Goal: Task Accomplishment & Management: Use online tool/utility

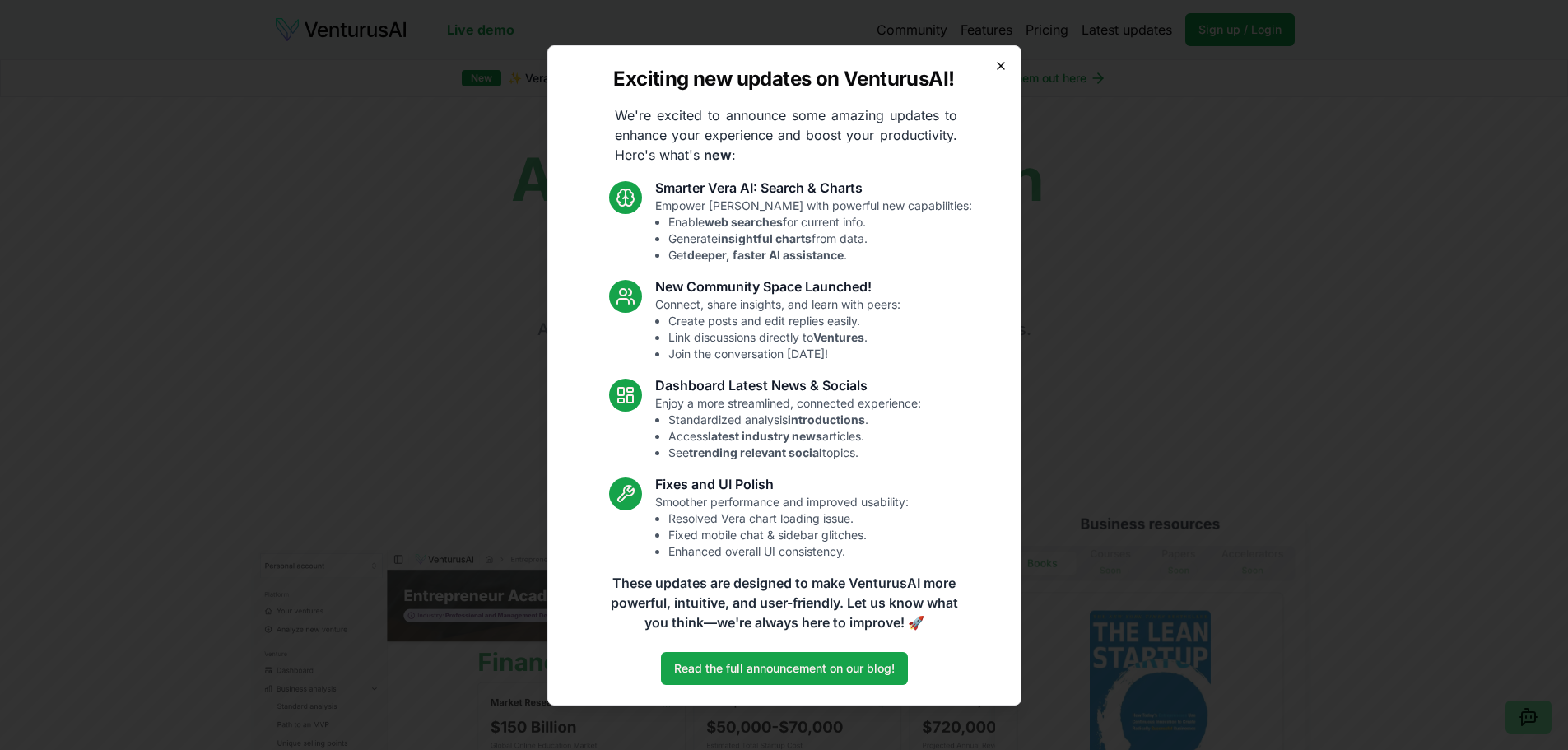
click at [996, 61] on icon "button" at bounding box center [1000, 66] width 13 height 13
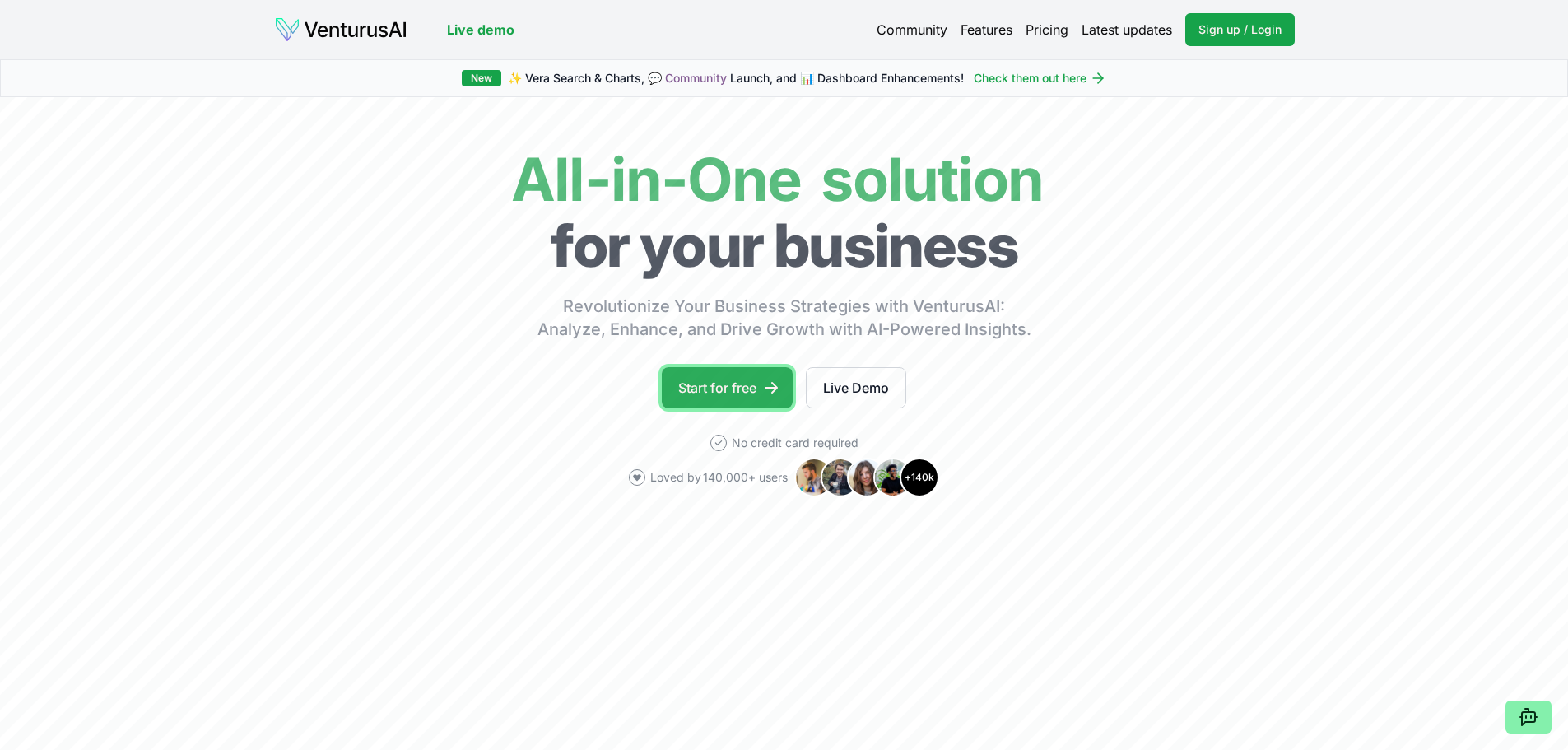
click at [730, 387] on link "Start for free" at bounding box center [727, 387] width 131 height 41
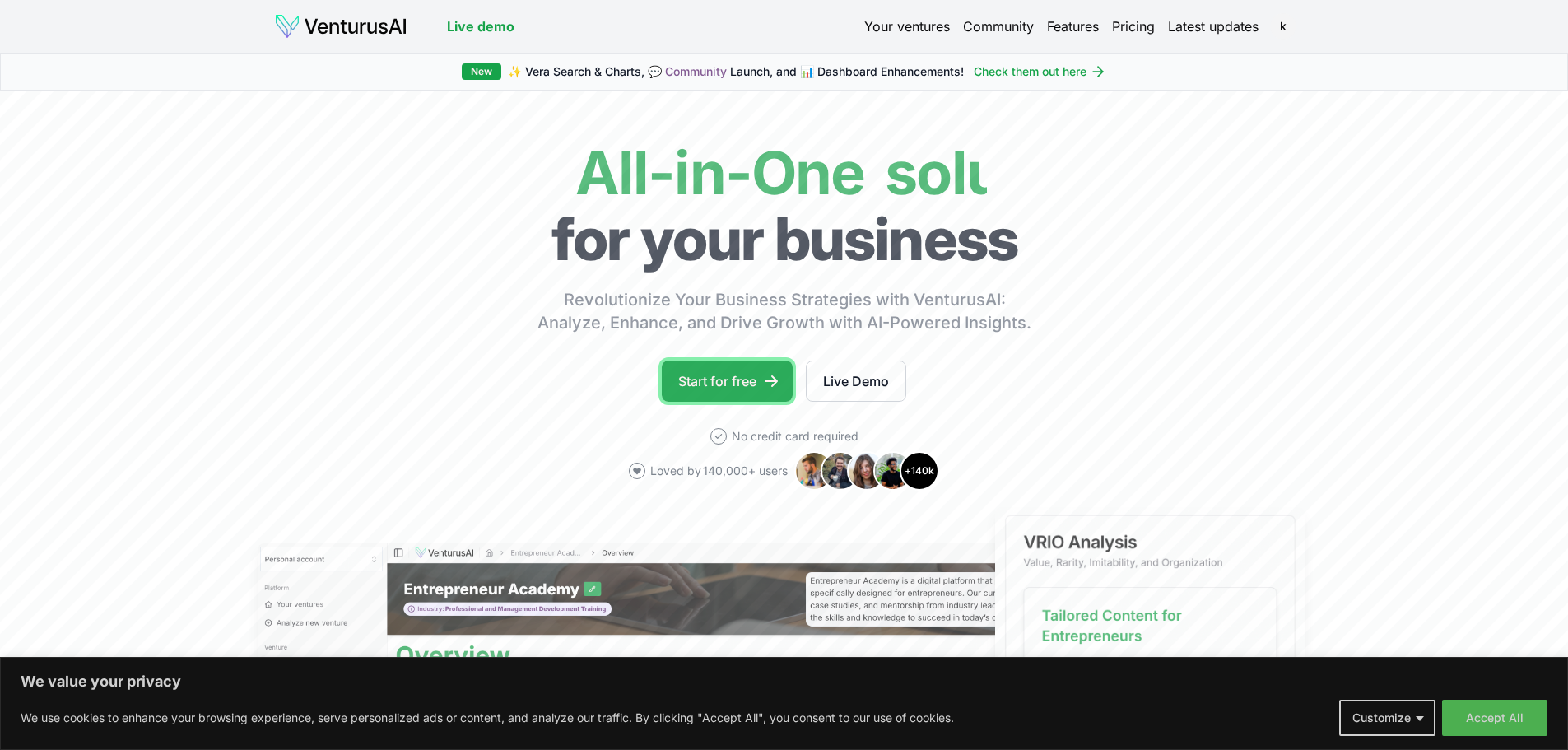
click at [723, 382] on link "Start for free" at bounding box center [727, 381] width 131 height 41
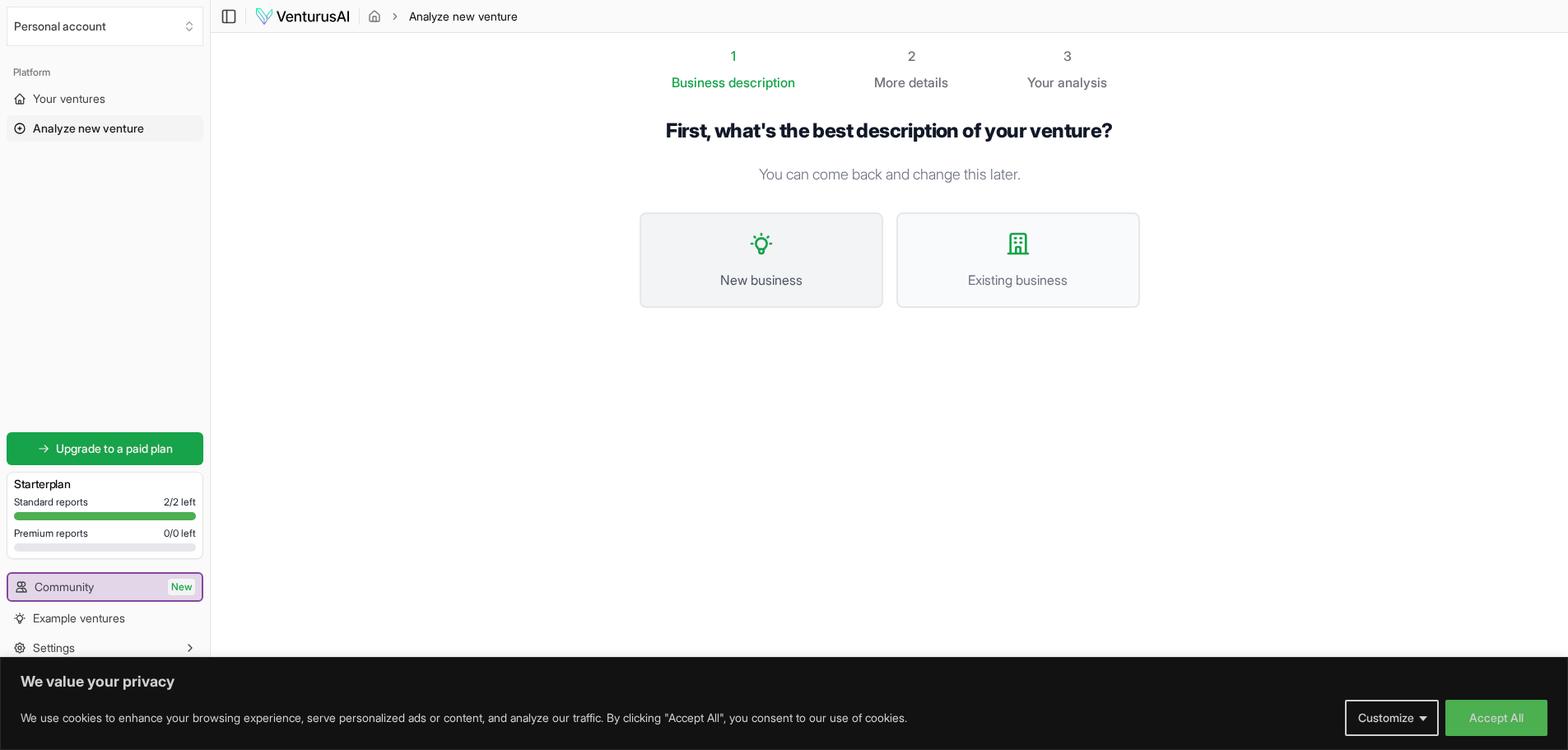
click at [752, 287] on span "New business" at bounding box center [761, 279] width 208 height 20
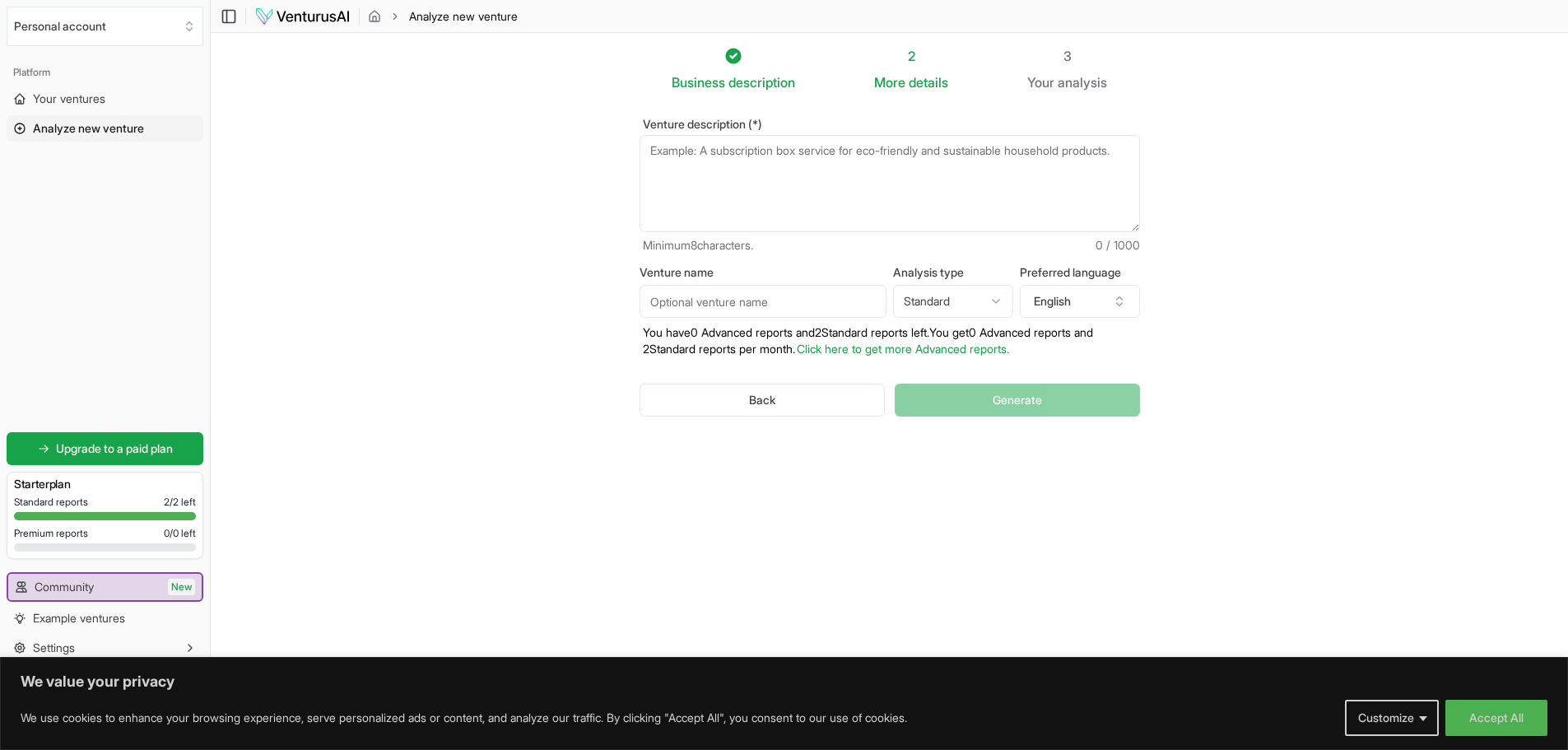
click at [780, 191] on textarea "Venture description (*)" at bounding box center [890, 183] width 501 height 97
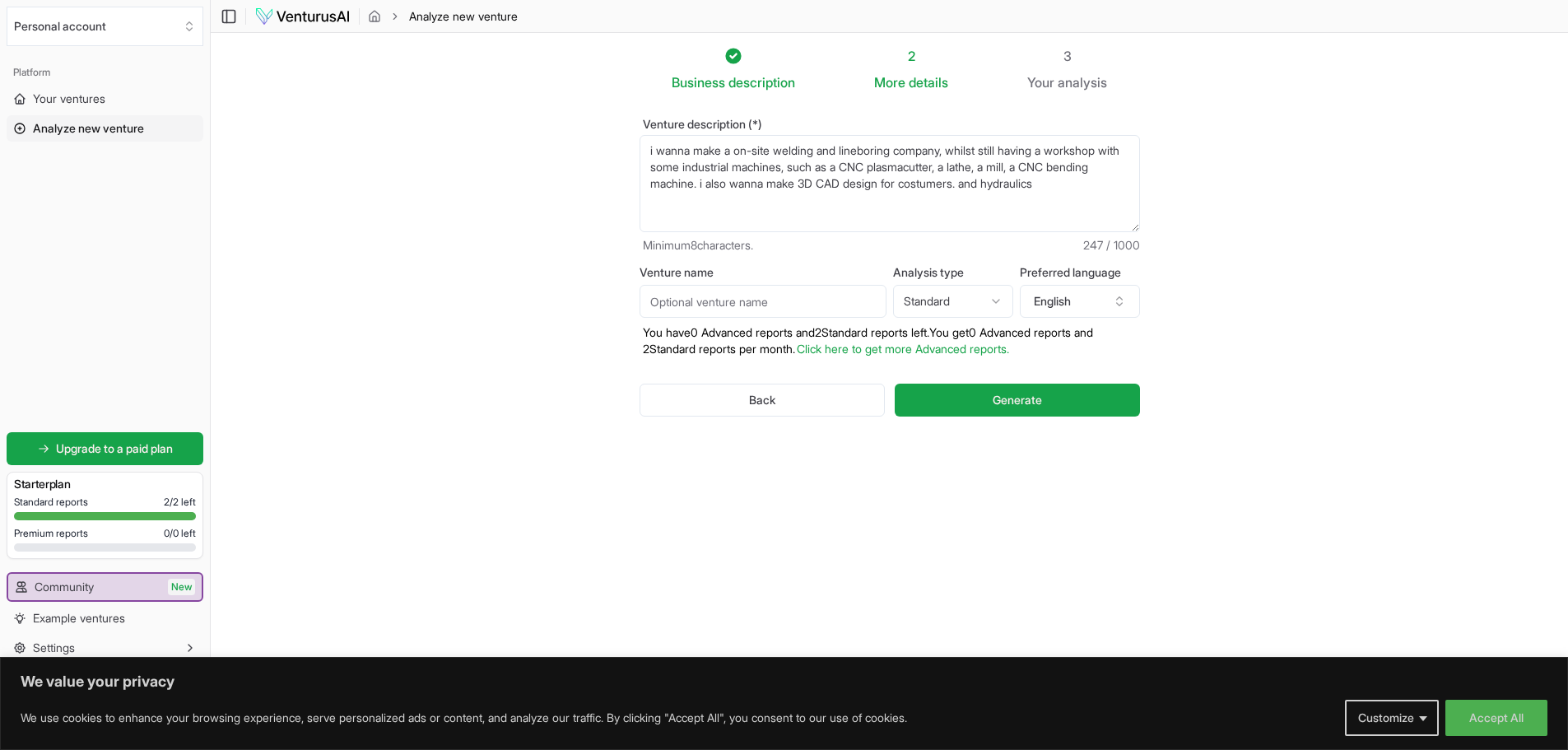
click at [1017, 189] on textarea "i wanna make a on-site welding and lineboring company, whilst still having a wo…" at bounding box center [890, 183] width 501 height 97
click at [1104, 194] on textarea "i wanna make a on-site welding and lineboring company, whilst still having a wo…" at bounding box center [890, 183] width 501 height 97
type textarea "i wanna make a on-site welding and lineboring company, whilst still having a wo…"
click at [813, 298] on input "Venture name" at bounding box center [762, 301] width 247 height 33
type input "fabricator"
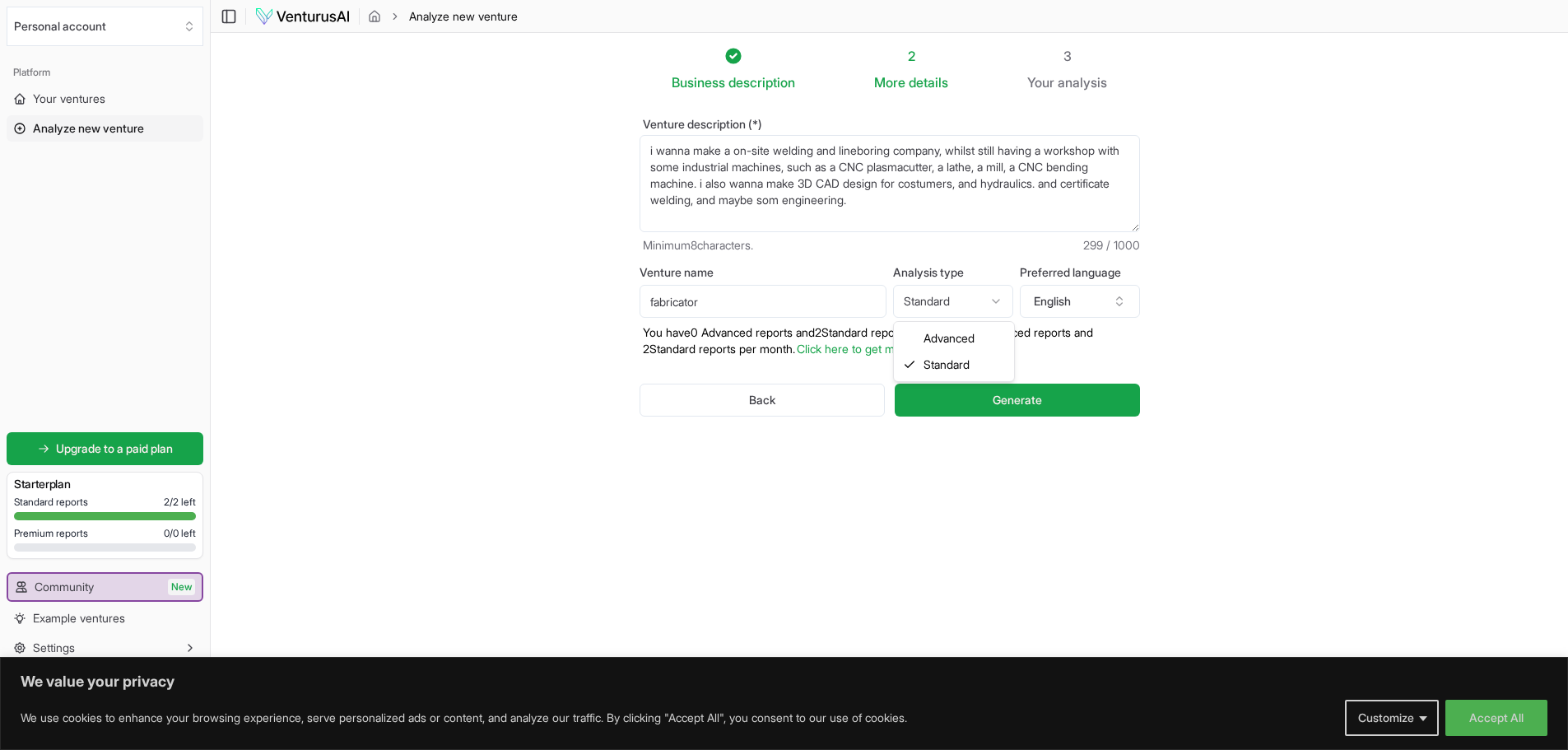
click at [978, 301] on html "We value your privacy We use cookies to enhance your browsing experience, serve…" at bounding box center [784, 375] width 1568 height 750
click at [1043, 296] on button "English" at bounding box center [1079, 301] width 120 height 33
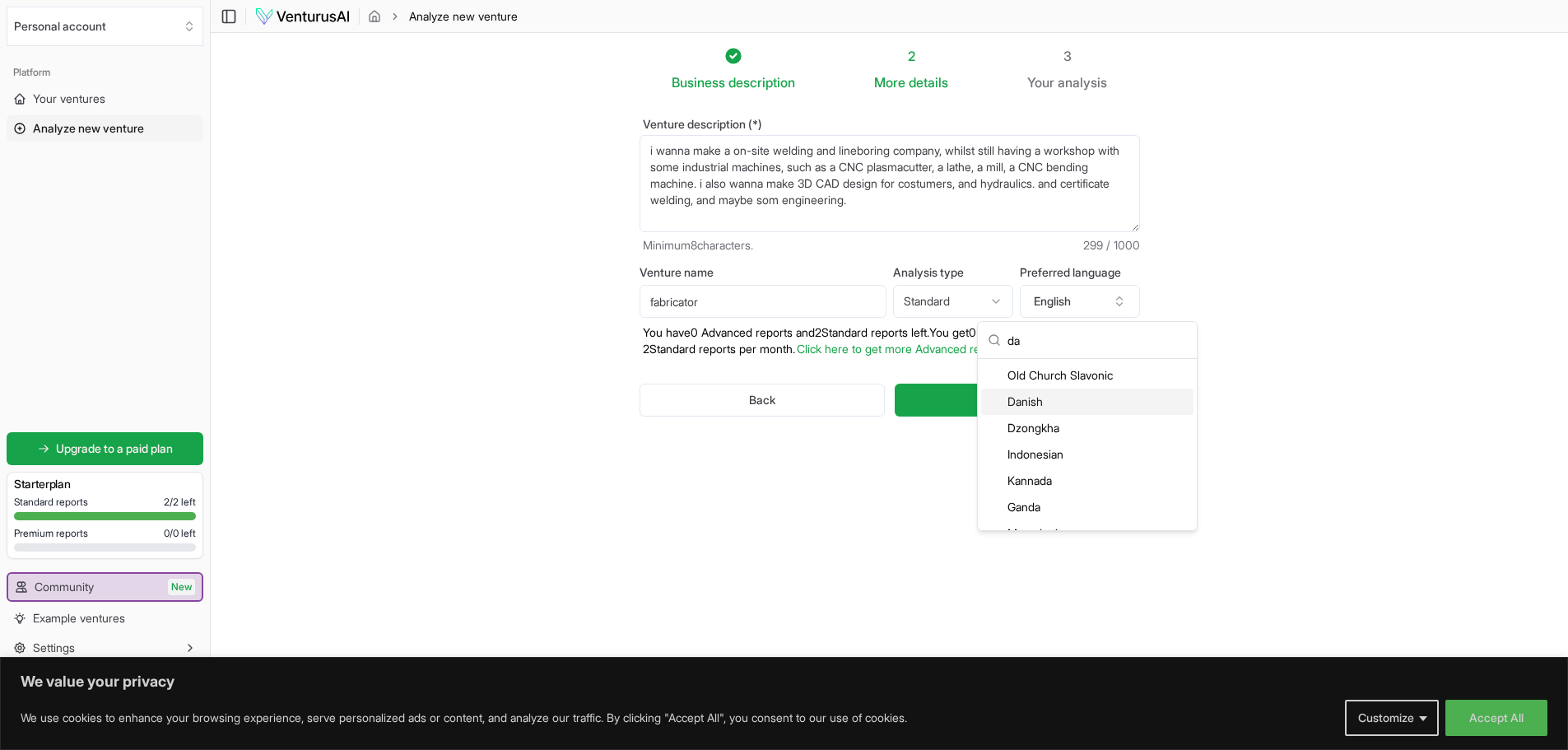
type input "da"
click at [1039, 397] on div "Danish" at bounding box center [1087, 401] width 212 height 26
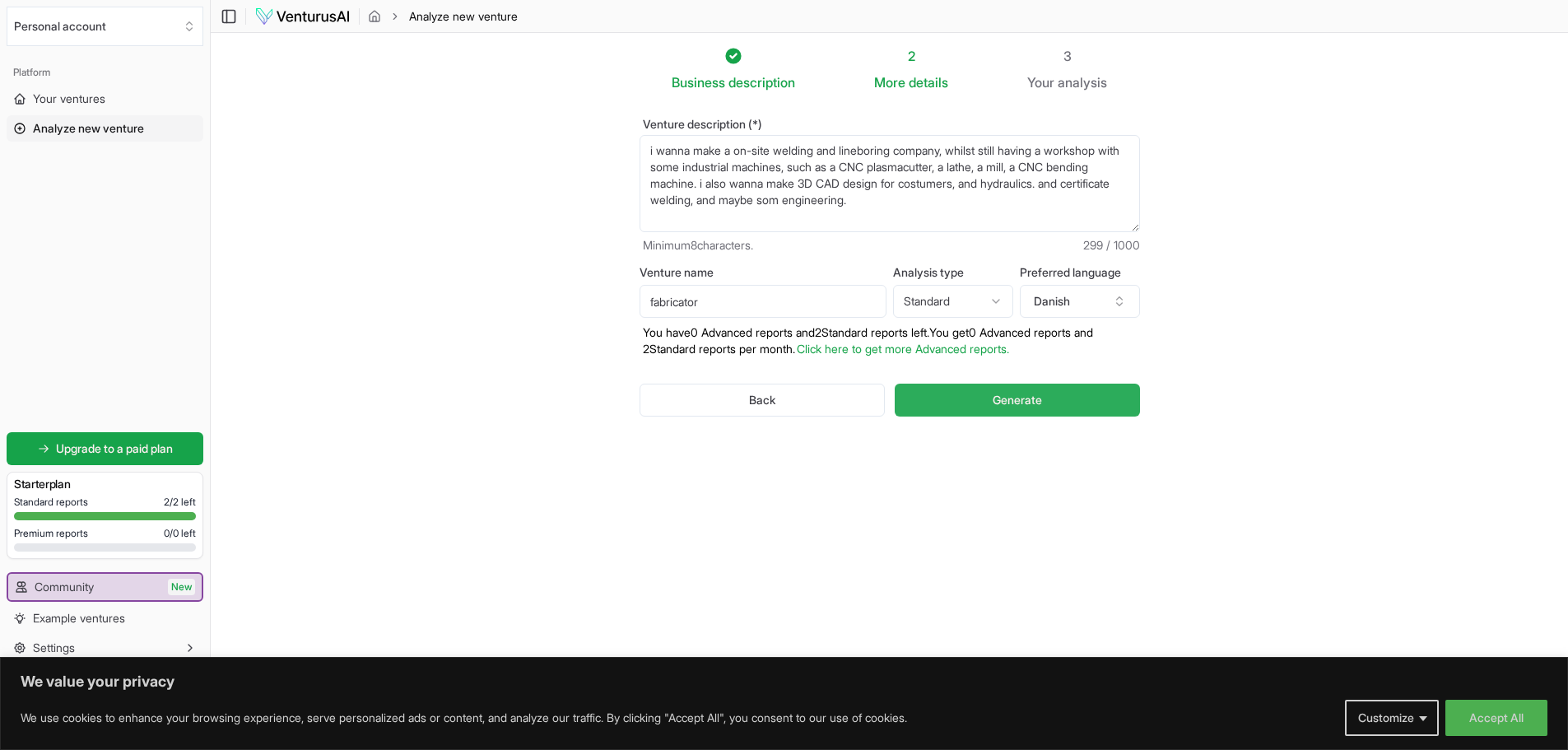
click at [1025, 408] on button "Generate" at bounding box center [1016, 399] width 245 height 33
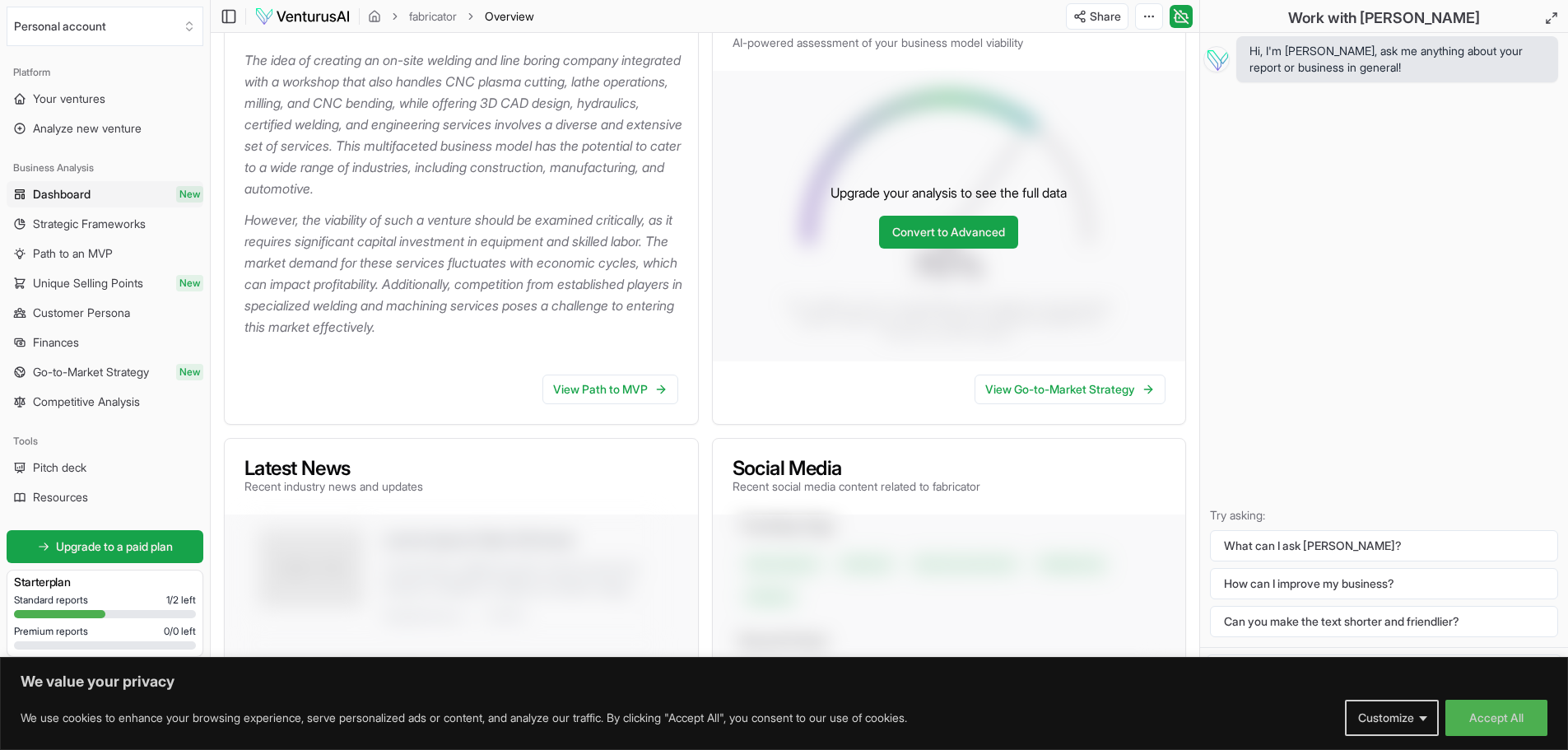
scroll to position [247, 0]
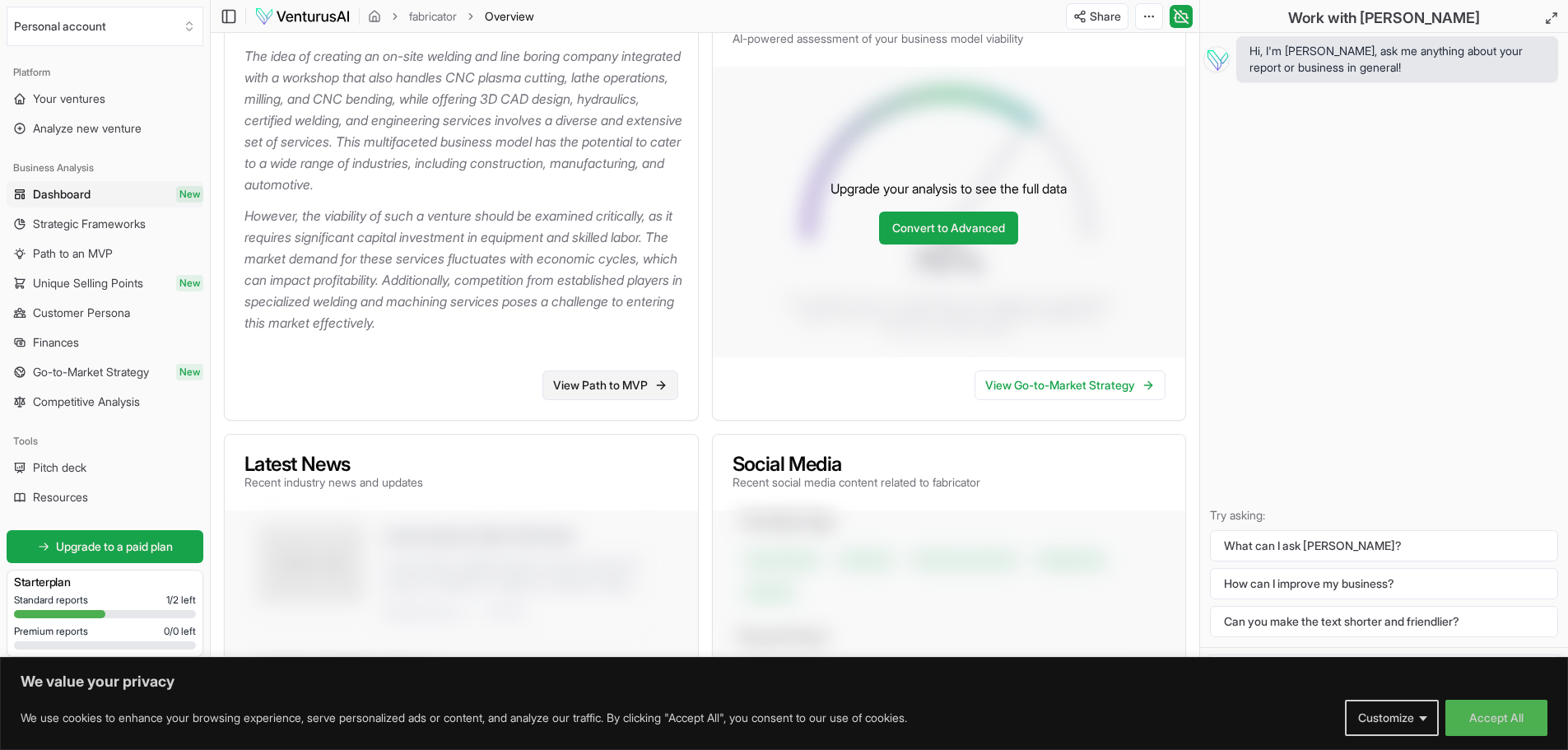
click at [663, 386] on icon at bounding box center [661, 385] width 13 height 13
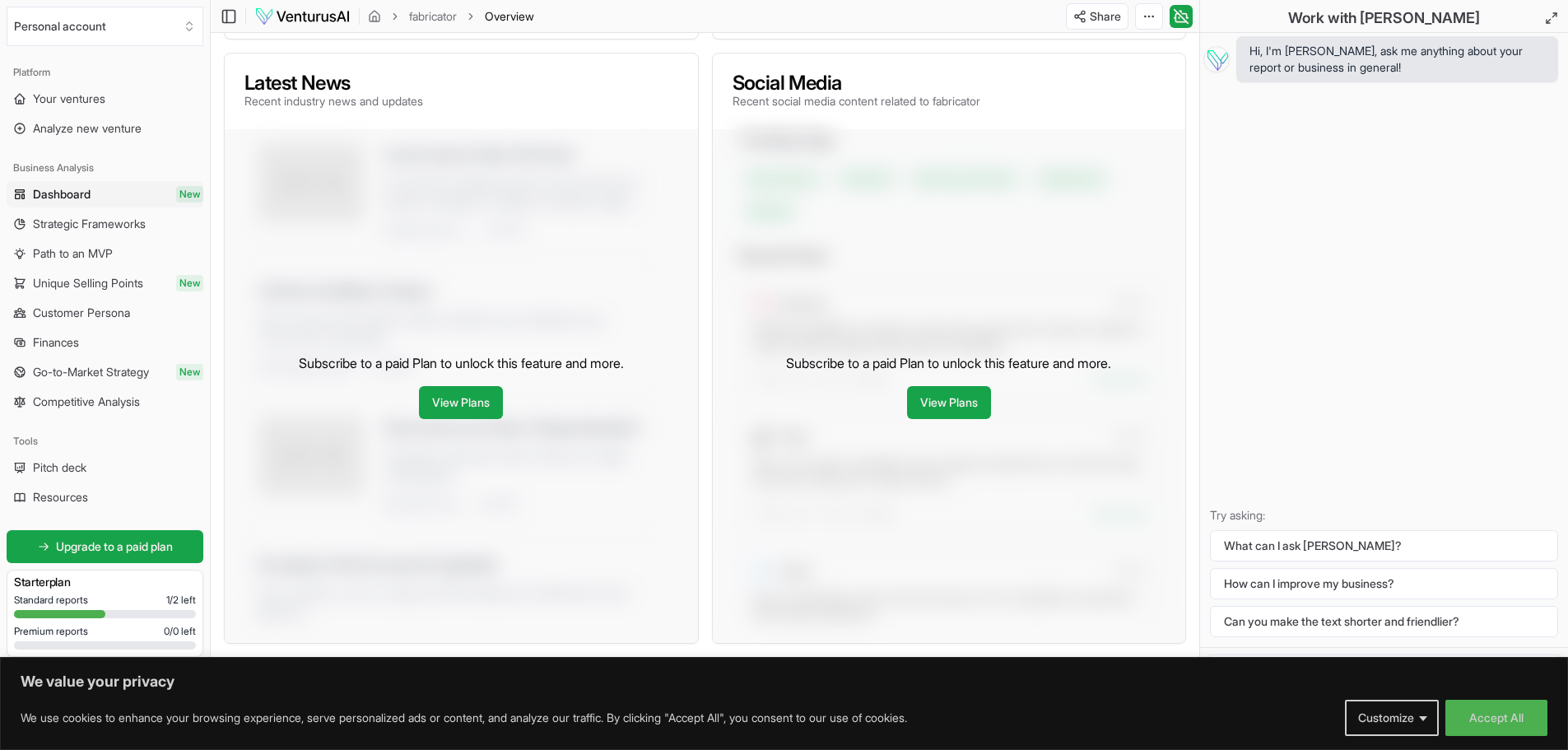
scroll to position [659, 0]
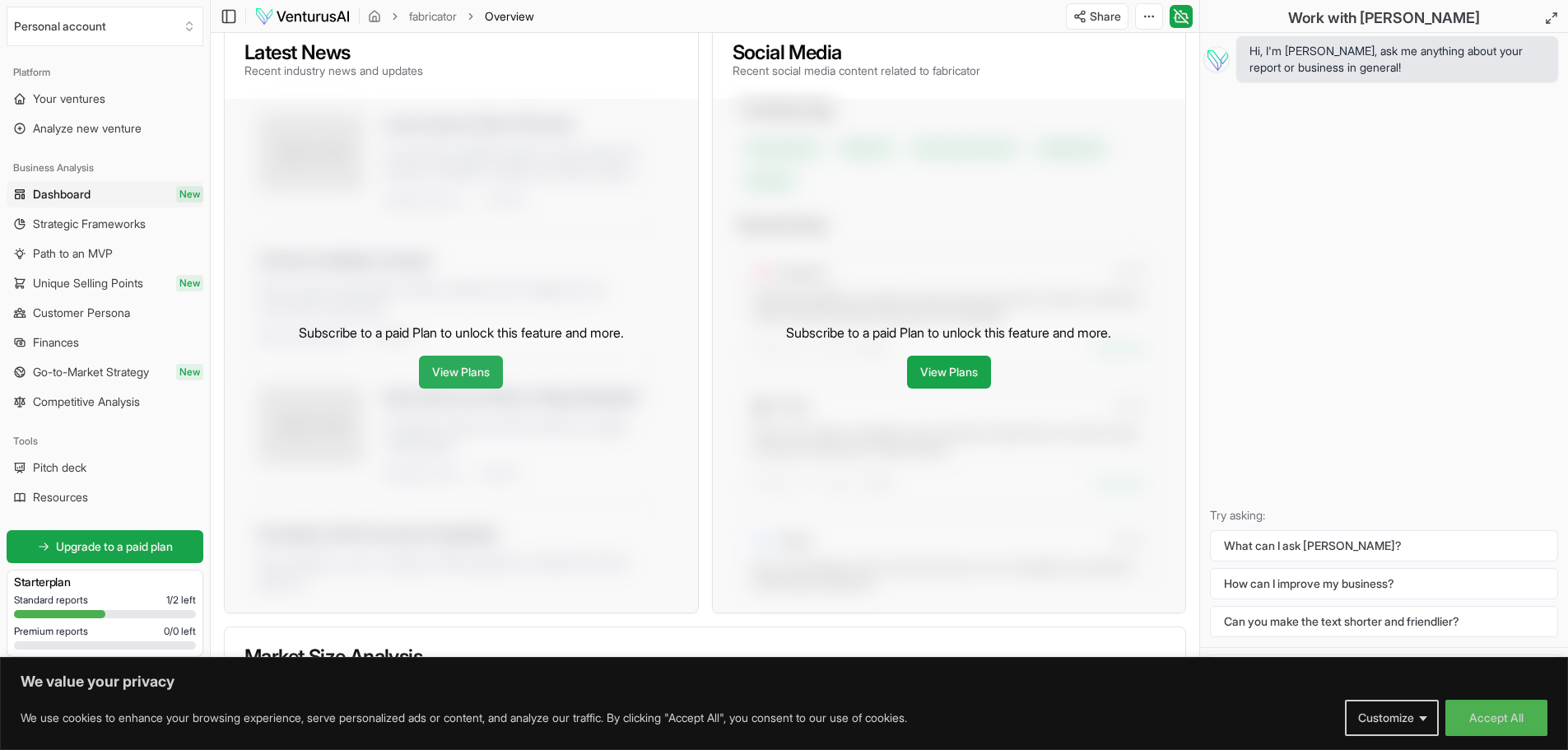
click at [491, 374] on link "View Plans" at bounding box center [461, 371] width 84 height 33
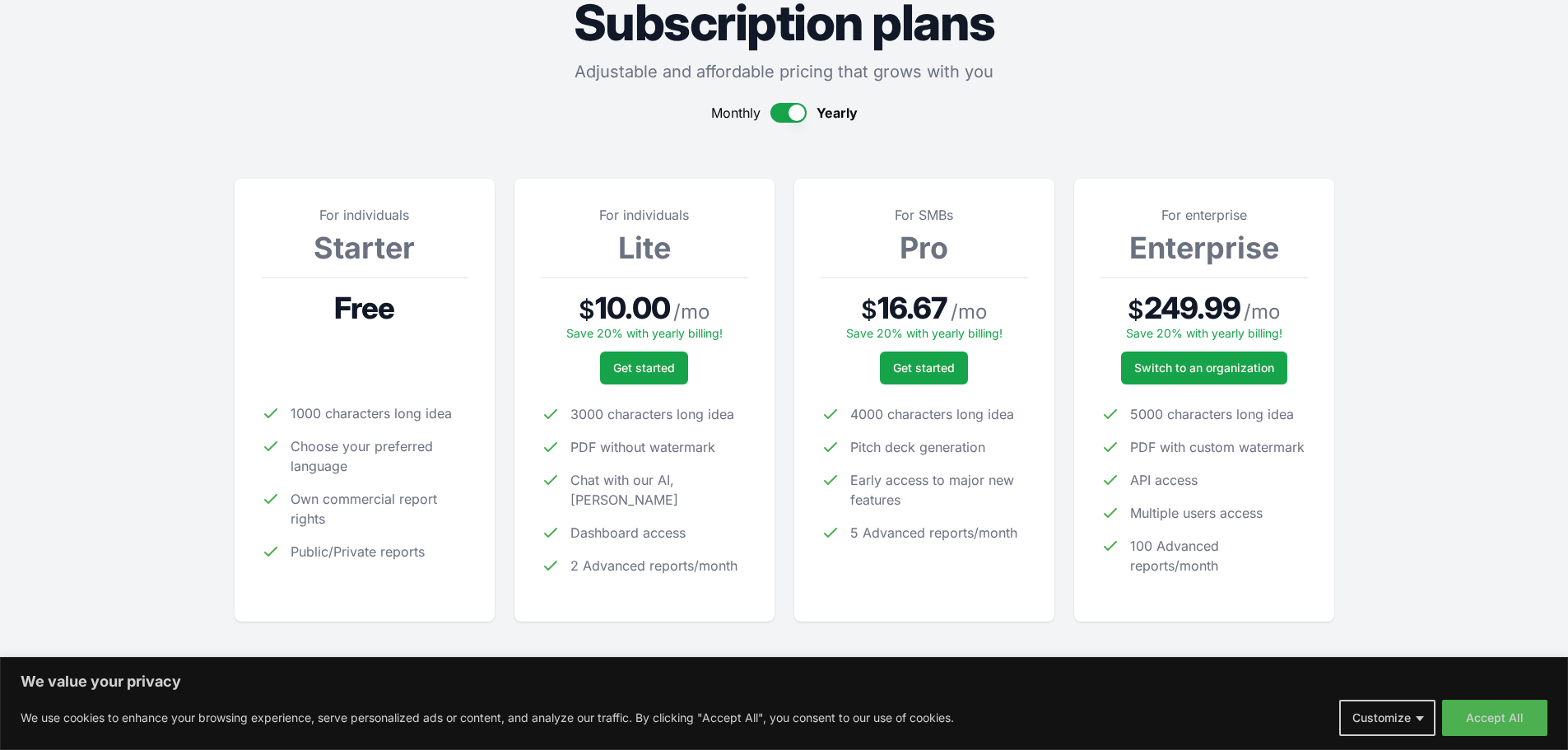
scroll to position [82, 0]
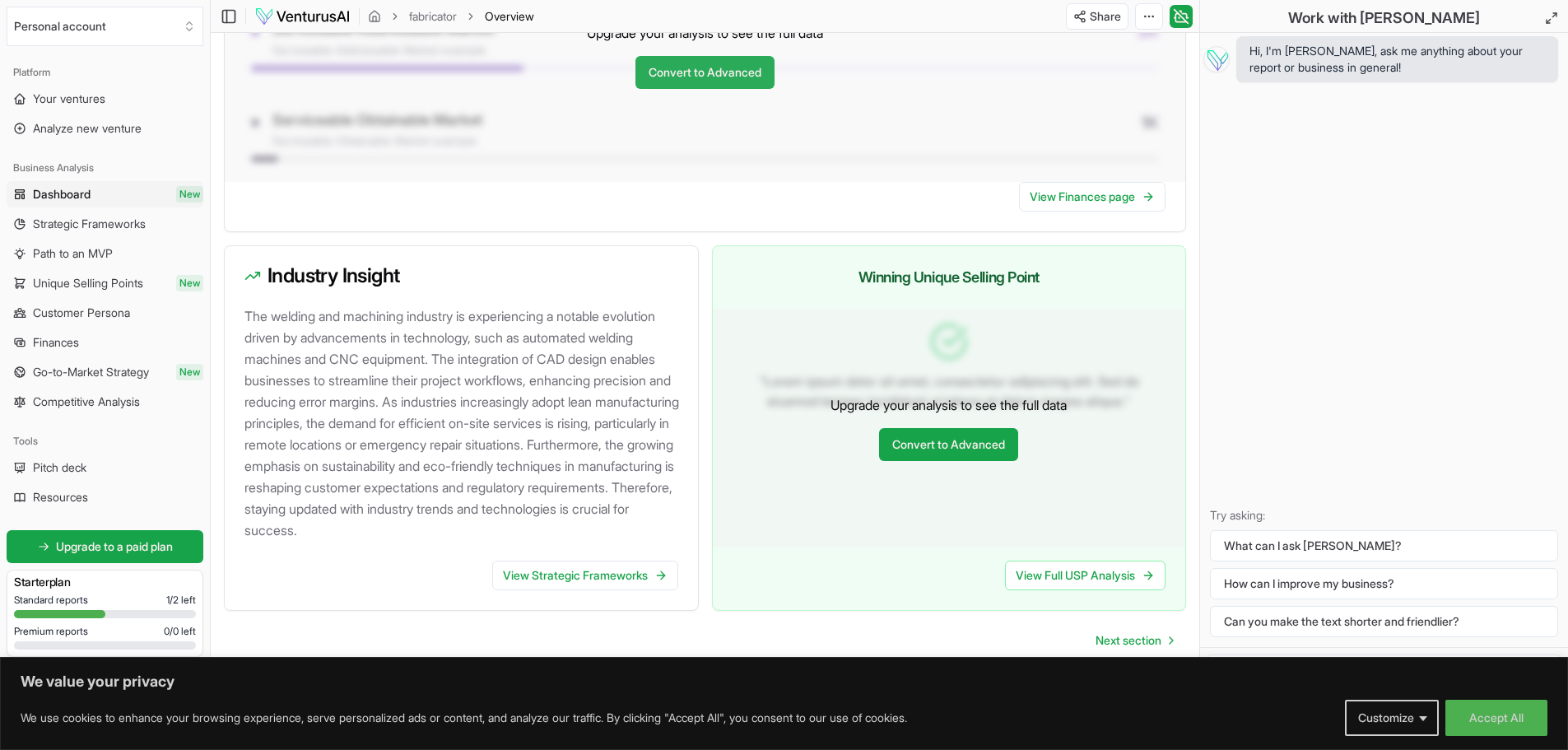
scroll to position [1440, 0]
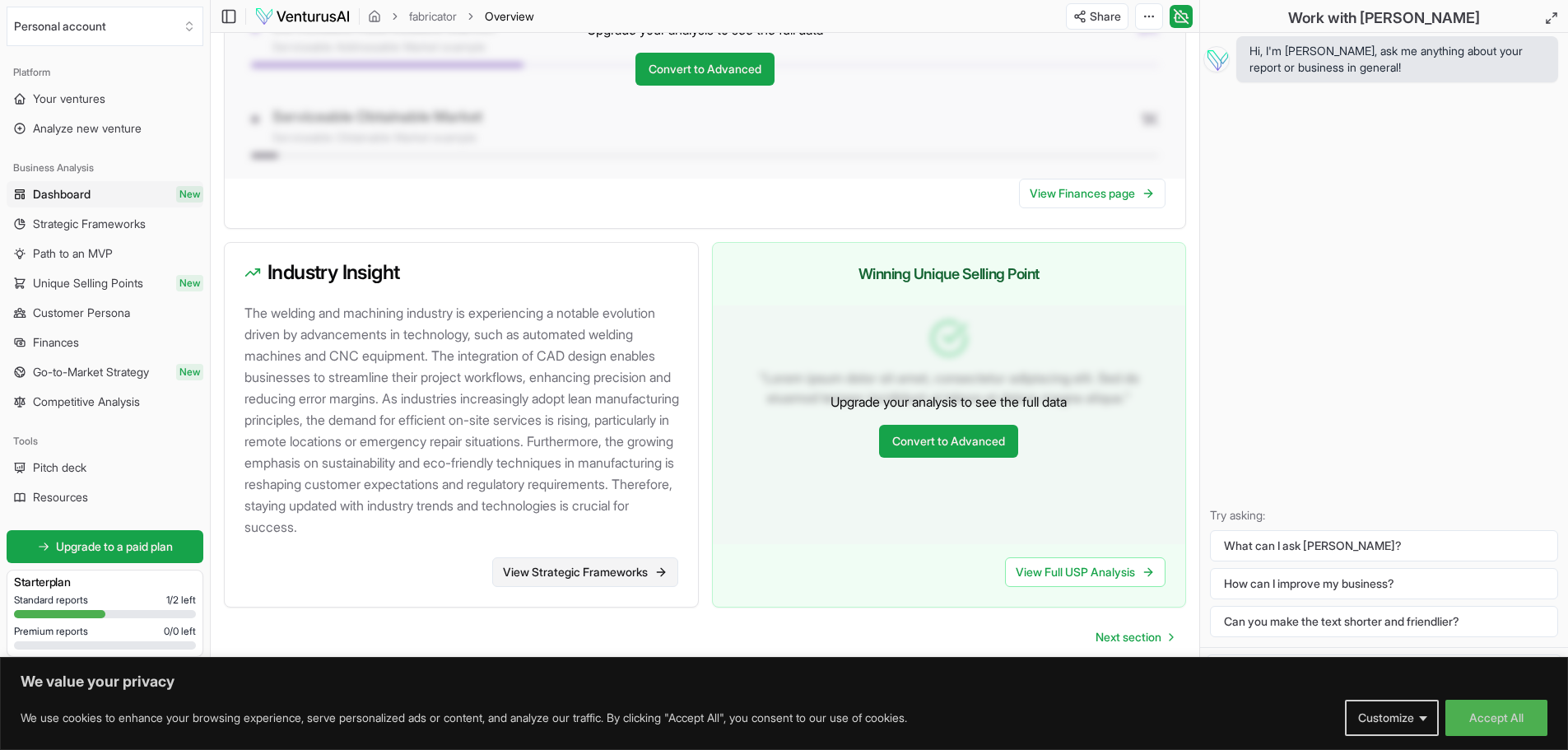
click at [639, 575] on link "View Strategic Frameworks" at bounding box center [585, 572] width 186 height 30
